Goal: Check status: Check status

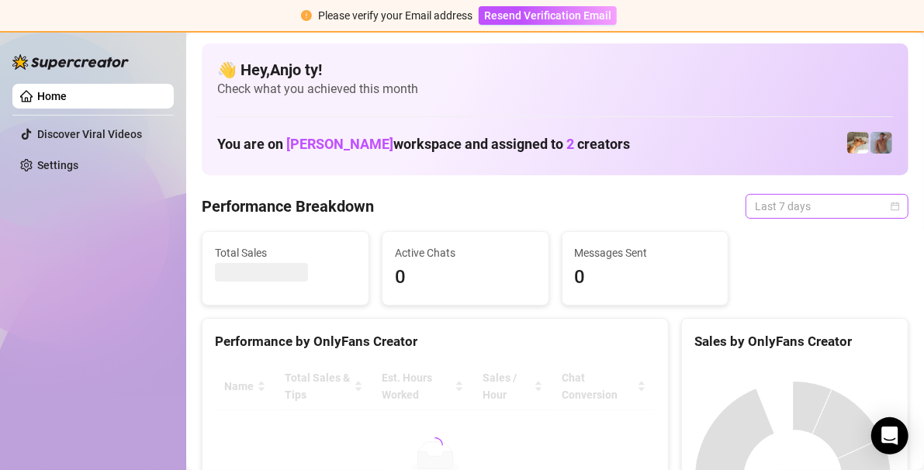
click at [885, 200] on span "Last 7 days" at bounding box center [827, 206] width 144 height 23
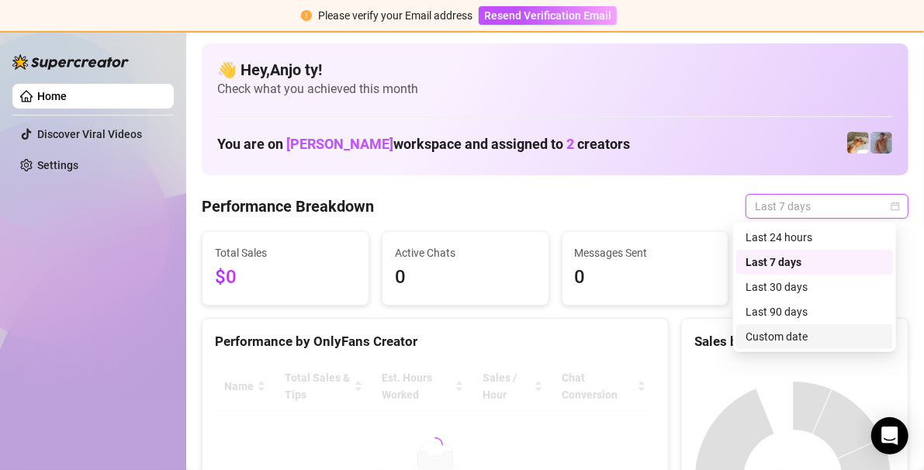
click at [780, 335] on div "Custom date" at bounding box center [815, 336] width 138 height 17
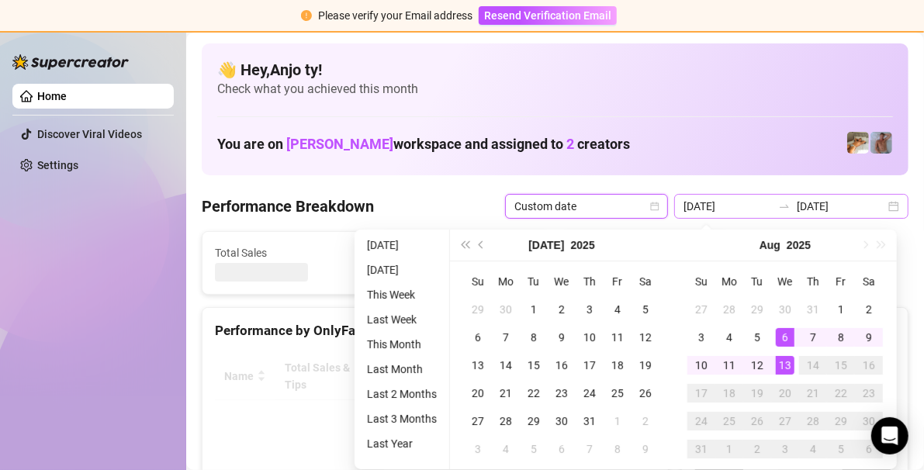
click at [884, 202] on div "[DATE] [DATE]" at bounding box center [791, 206] width 234 height 25
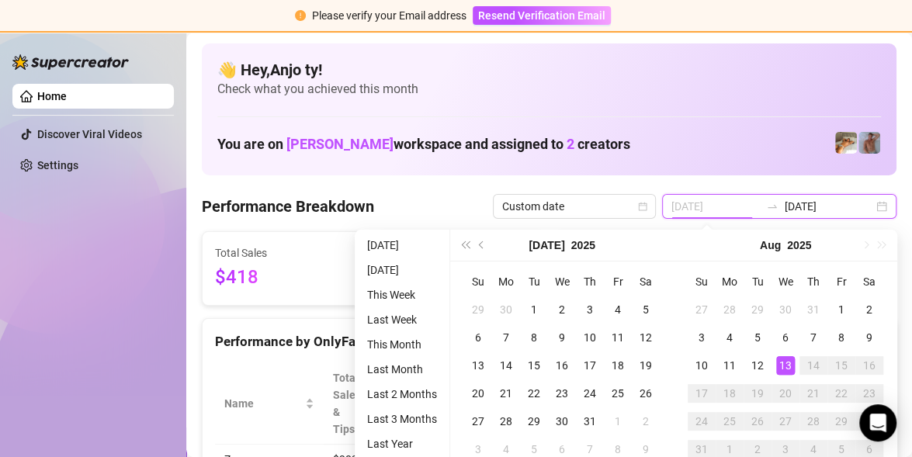
type input "[DATE]"
click at [793, 368] on div "13" at bounding box center [785, 365] width 19 height 19
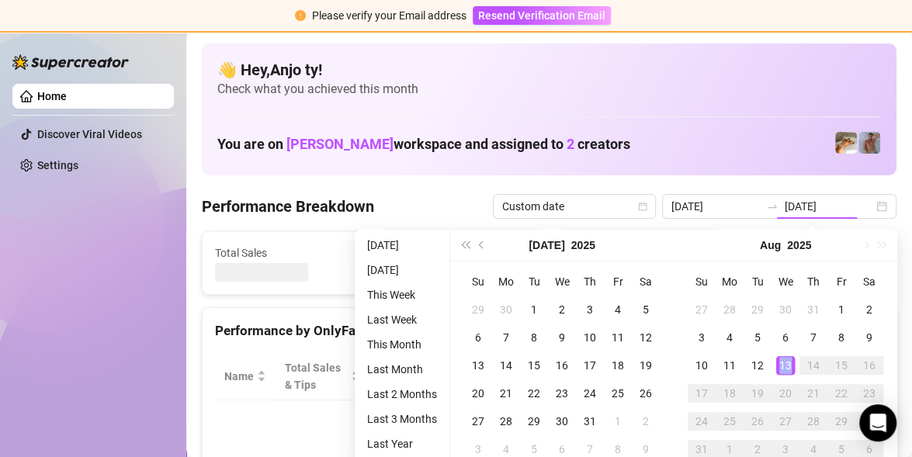
type input "[DATE]"
